Goal: Task Accomplishment & Management: Manage account settings

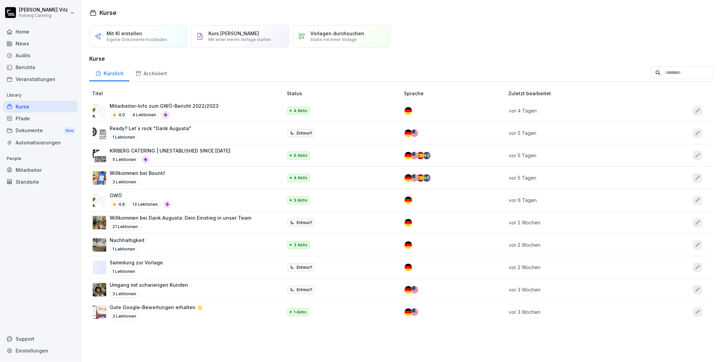
click at [219, 105] on div "Mitarbeiter-Info zum GWÖ-Bericht 2022/2023 4.0 4 Lektionen" at bounding box center [184, 110] width 183 height 17
click at [187, 151] on p "KIRBERG CATERING | UNESTABLISHED SINCE [DATE]" at bounding box center [170, 150] width 121 height 7
click at [193, 201] on div "GWÖ 4.8 13 Lektionen" at bounding box center [184, 200] width 183 height 17
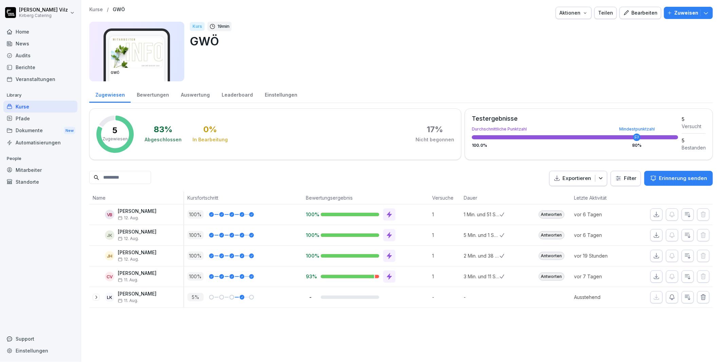
click at [584, 12] on icon "button" at bounding box center [584, 12] width 5 height 5
click at [550, 73] on p "Kurs archivieren" at bounding box center [546, 75] width 36 height 6
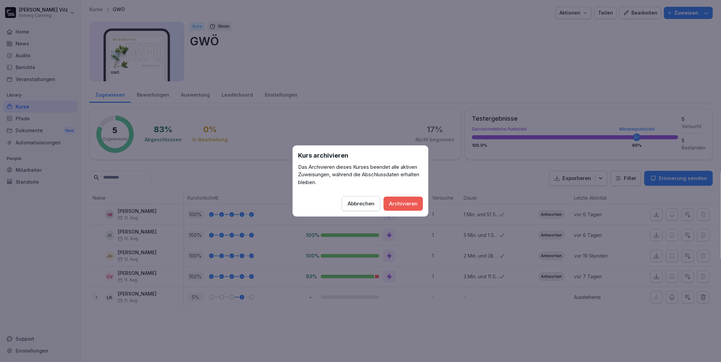
click at [400, 203] on div "Archivieren" at bounding box center [403, 203] width 29 height 7
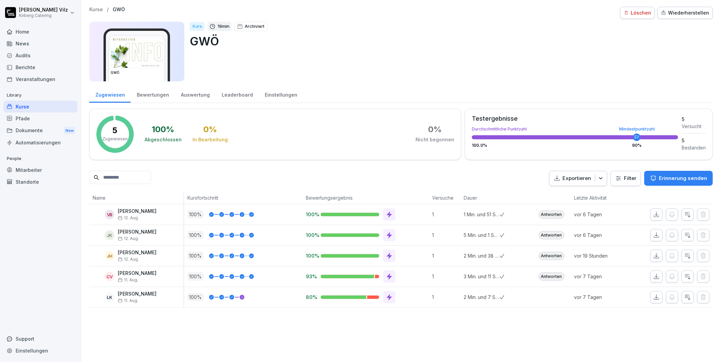
click at [30, 106] on div "Kurse" at bounding box center [40, 107] width 74 height 12
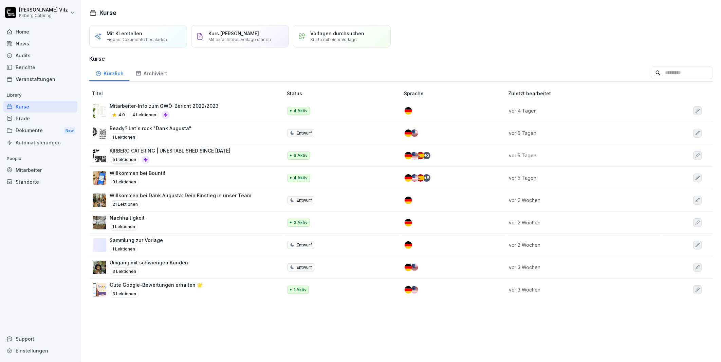
click at [184, 194] on p "Willkommen bei Dank Augusta: Dein Einstieg in unser Team" at bounding box center [180, 195] width 141 height 7
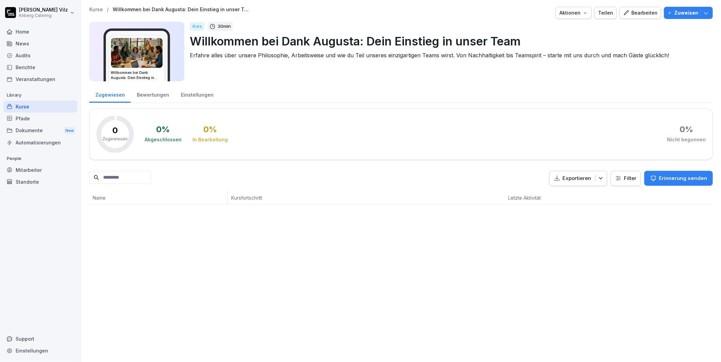
click at [585, 11] on icon "button" at bounding box center [584, 12] width 5 height 5
click at [536, 74] on p "Kurs archivieren" at bounding box center [546, 75] width 36 height 6
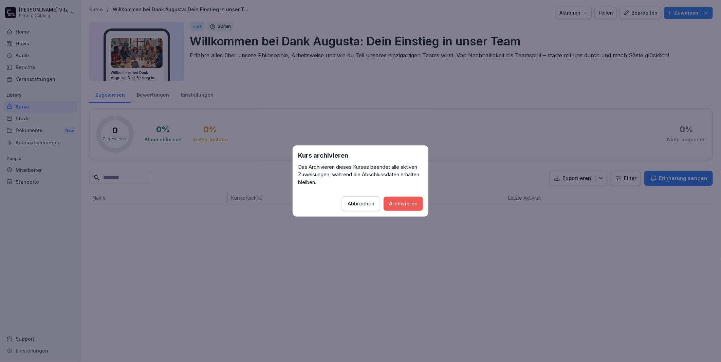
click at [398, 200] on div "Archivieren" at bounding box center [403, 203] width 29 height 7
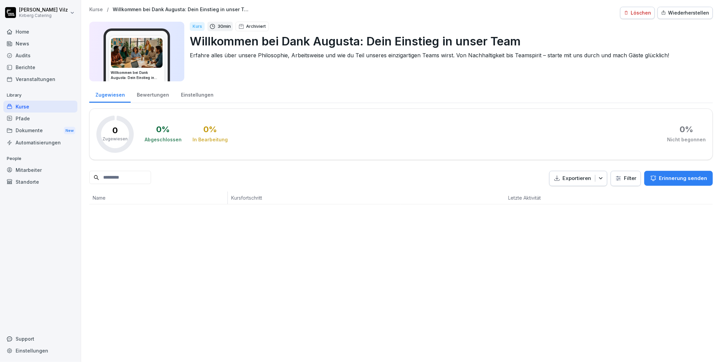
click at [31, 107] on div "Kurse" at bounding box center [40, 107] width 74 height 12
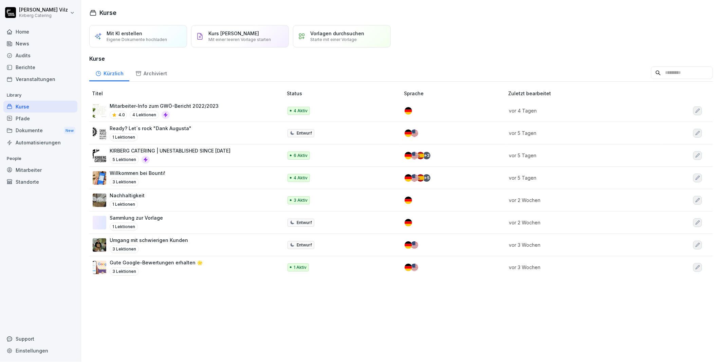
click at [180, 175] on div "Willkommen bei Bounti! 3 Lektionen" at bounding box center [184, 178] width 183 height 17
click at [148, 321] on div "Mit KI erstellen Eigene Dokumente hochladen Kurs manuell erstellen Mit einer le…" at bounding box center [401, 191] width 640 height 341
click at [157, 107] on p "Mitarbeiter-Info zum GWÖ-Bericht 2022/2023" at bounding box center [164, 105] width 109 height 7
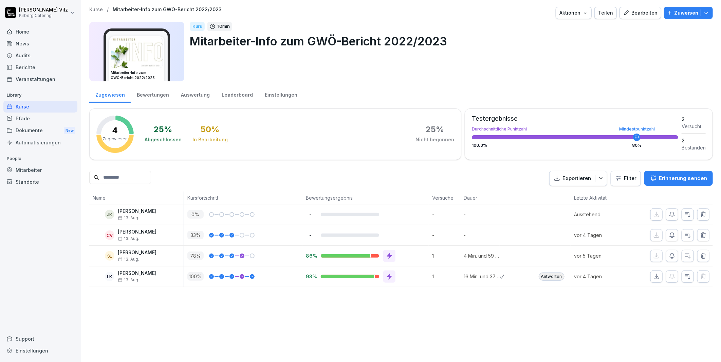
click at [635, 15] on div "Bearbeiten" at bounding box center [640, 12] width 34 height 7
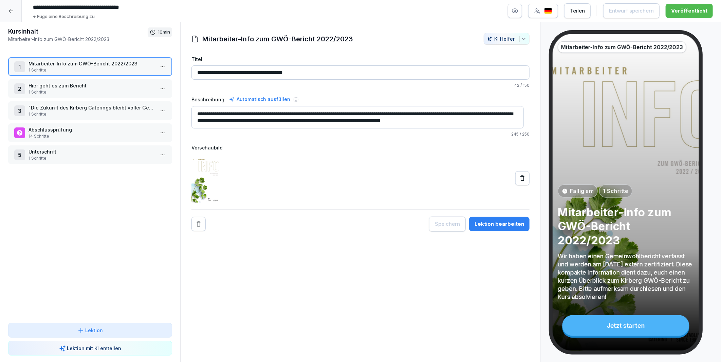
click at [158, 131] on html "**********" at bounding box center [360, 181] width 721 height 362
click at [145, 143] on div "Schritte bearbeiten" at bounding box center [132, 143] width 52 height 7
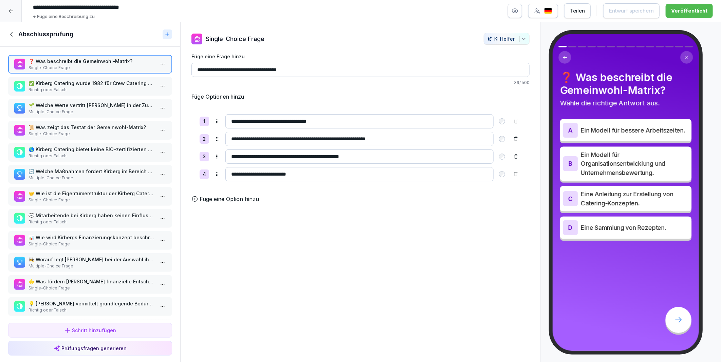
click at [93, 300] on p "💡 Kirberg vermittelt grundlegende Bedürfnisse und Luxus durch ihre Catering-Die…" at bounding box center [92, 303] width 126 height 7
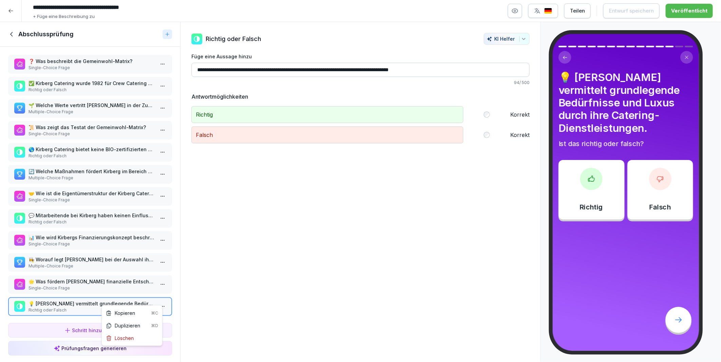
click at [162, 297] on html "**********" at bounding box center [360, 181] width 721 height 362
click at [124, 335] on div "Löschen" at bounding box center [120, 338] width 28 height 7
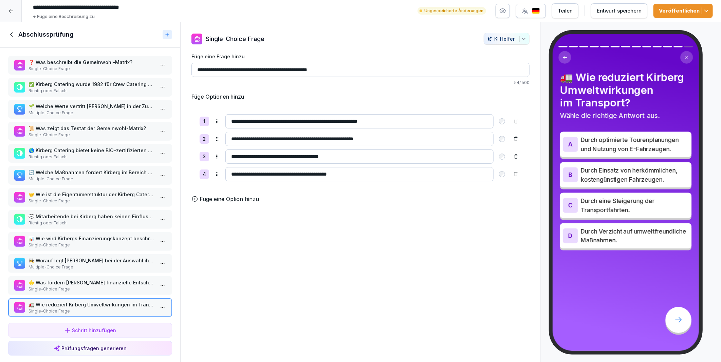
click at [600, 12] on div "Entwurf speichern" at bounding box center [619, 10] width 45 height 7
click at [691, 10] on div "Veröffentlichen" at bounding box center [683, 10] width 49 height 7
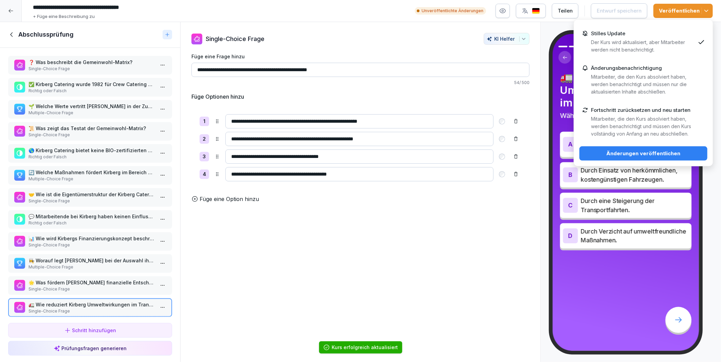
click at [664, 41] on p "Der Kurs wird aktualisiert, aber Mitarbeiter werden nicht benachrichtigt." at bounding box center [643, 46] width 104 height 15
click at [636, 149] on button "Änderungen veröffentlichen" at bounding box center [643, 154] width 128 height 14
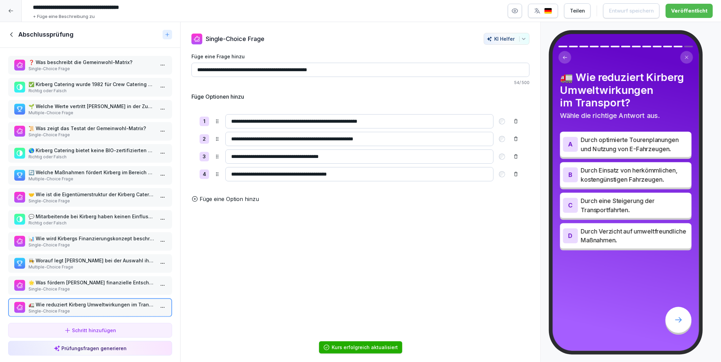
click at [13, 33] on icon at bounding box center [11, 34] width 7 height 7
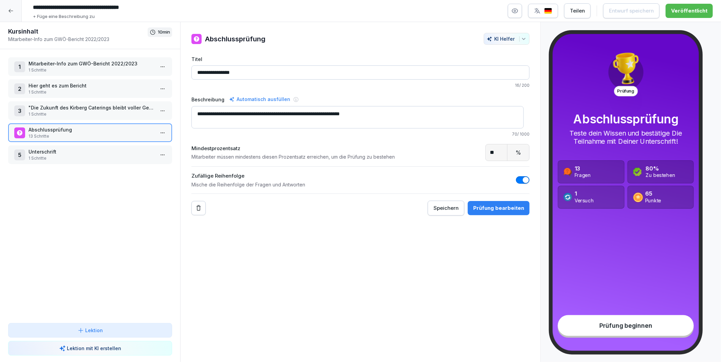
click at [9, 9] on icon at bounding box center [10, 10] width 5 height 5
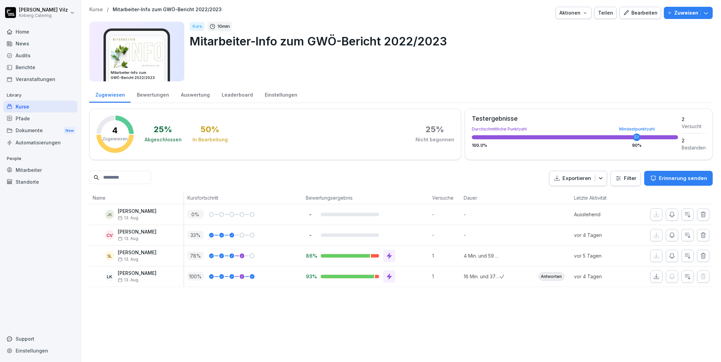
click at [29, 109] on div "Kurse" at bounding box center [40, 107] width 74 height 12
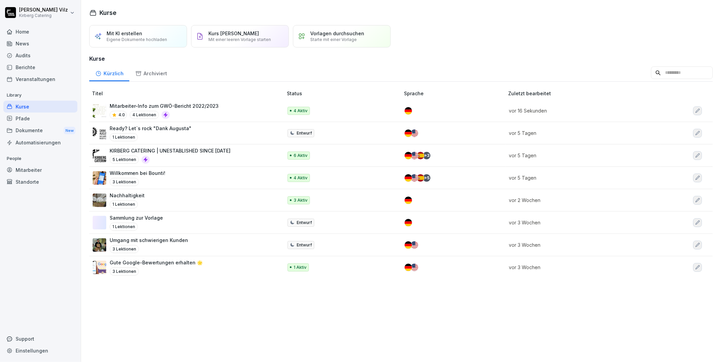
click at [197, 108] on p "Mitarbeiter-Info zum GWÖ-Bericht 2022/2023" at bounding box center [164, 105] width 109 height 7
